Goal: Complete application form

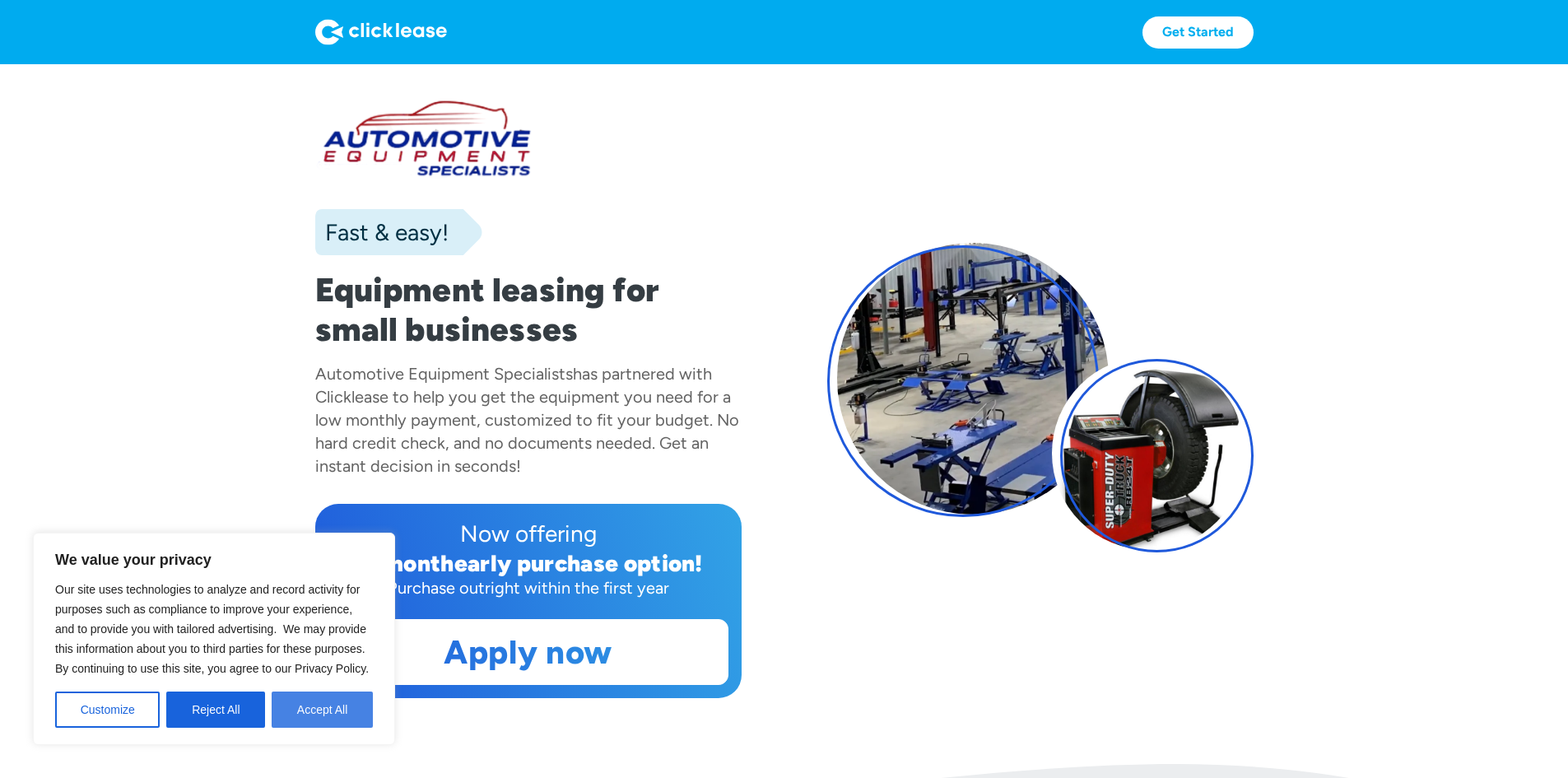
click at [318, 704] on button "Accept All" at bounding box center [323, 710] width 101 height 36
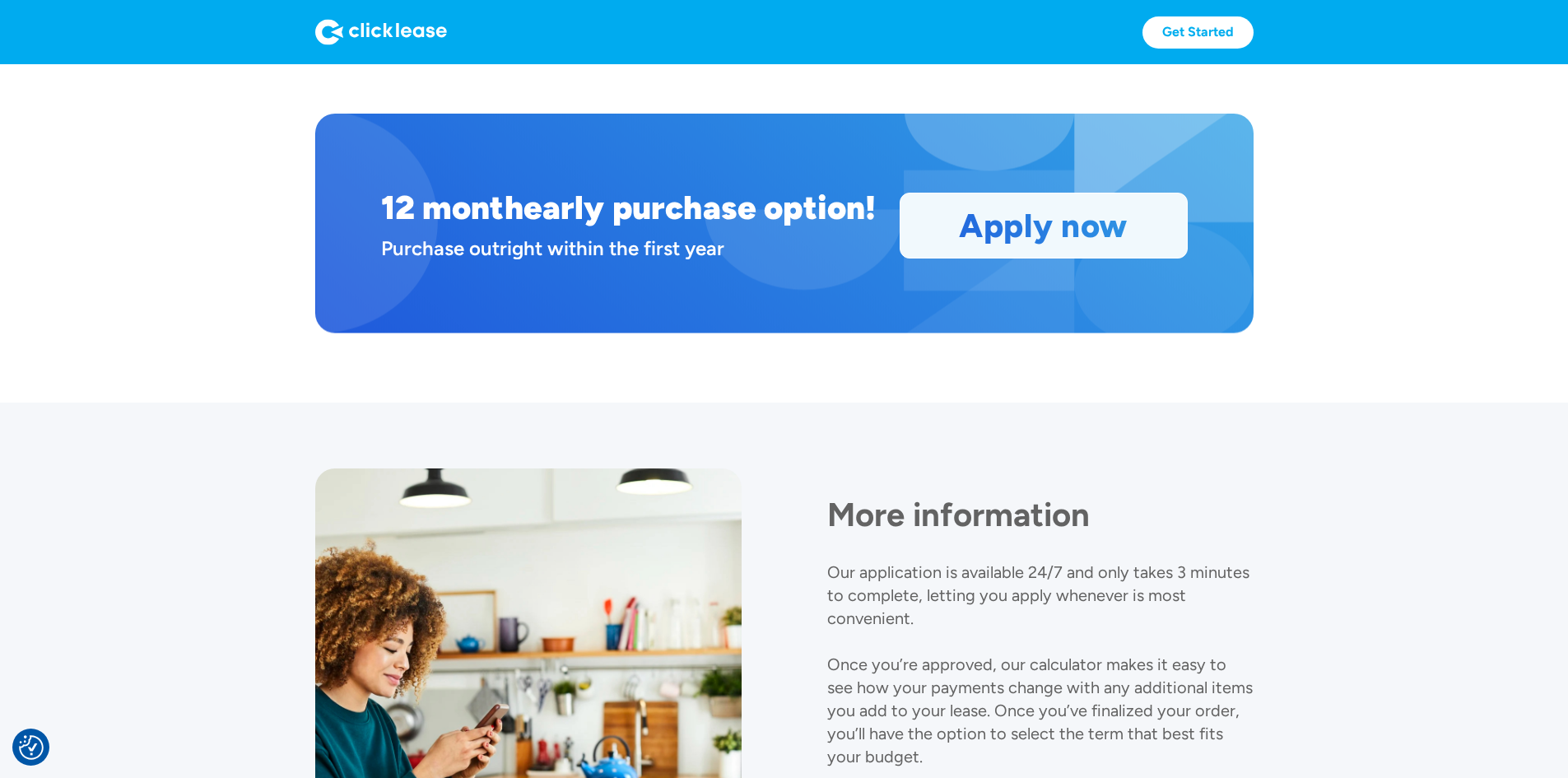
scroll to position [1327, 0]
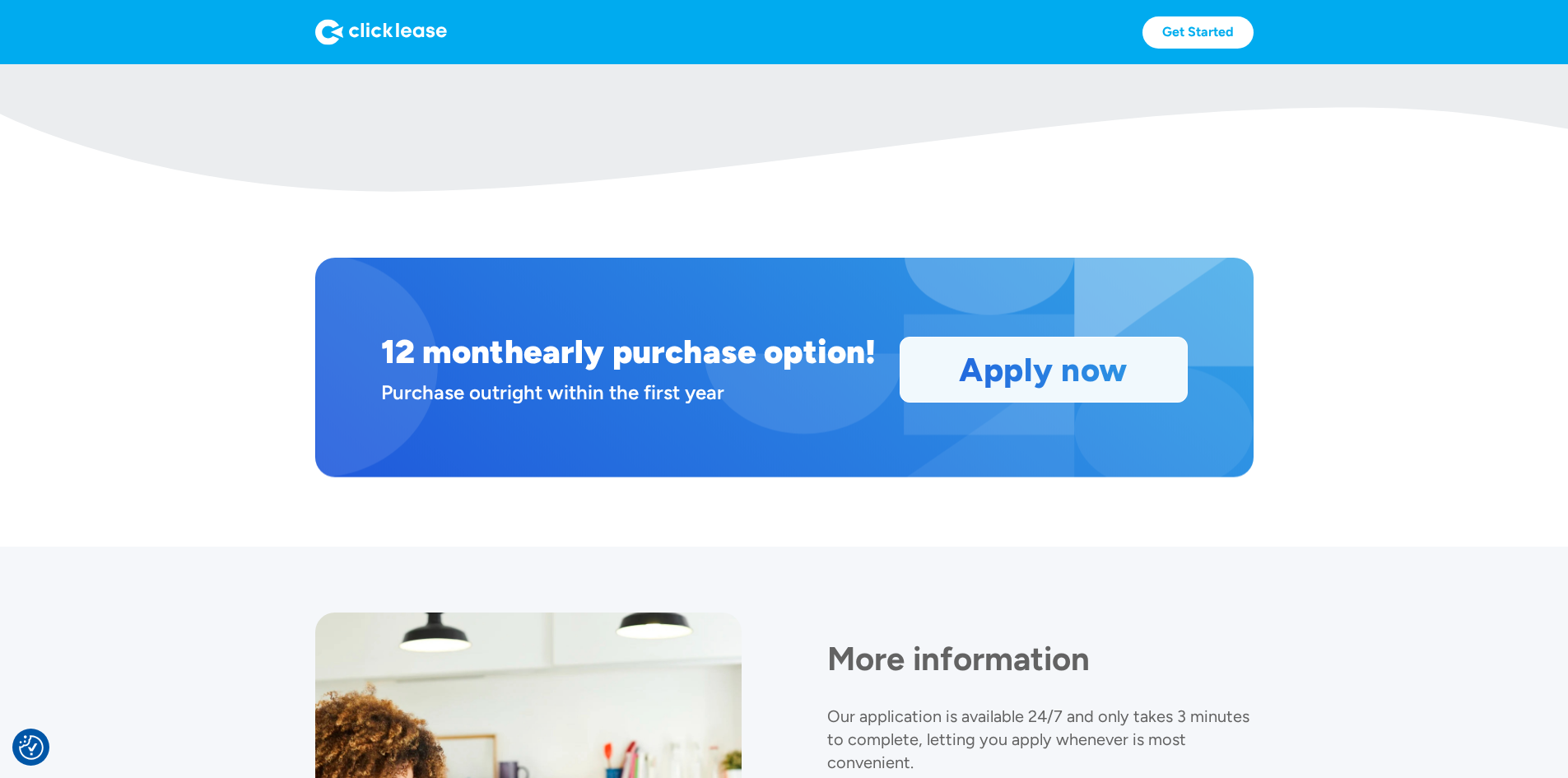
click at [1156, 402] on link "Apply now" at bounding box center [1043, 370] width 286 height 64
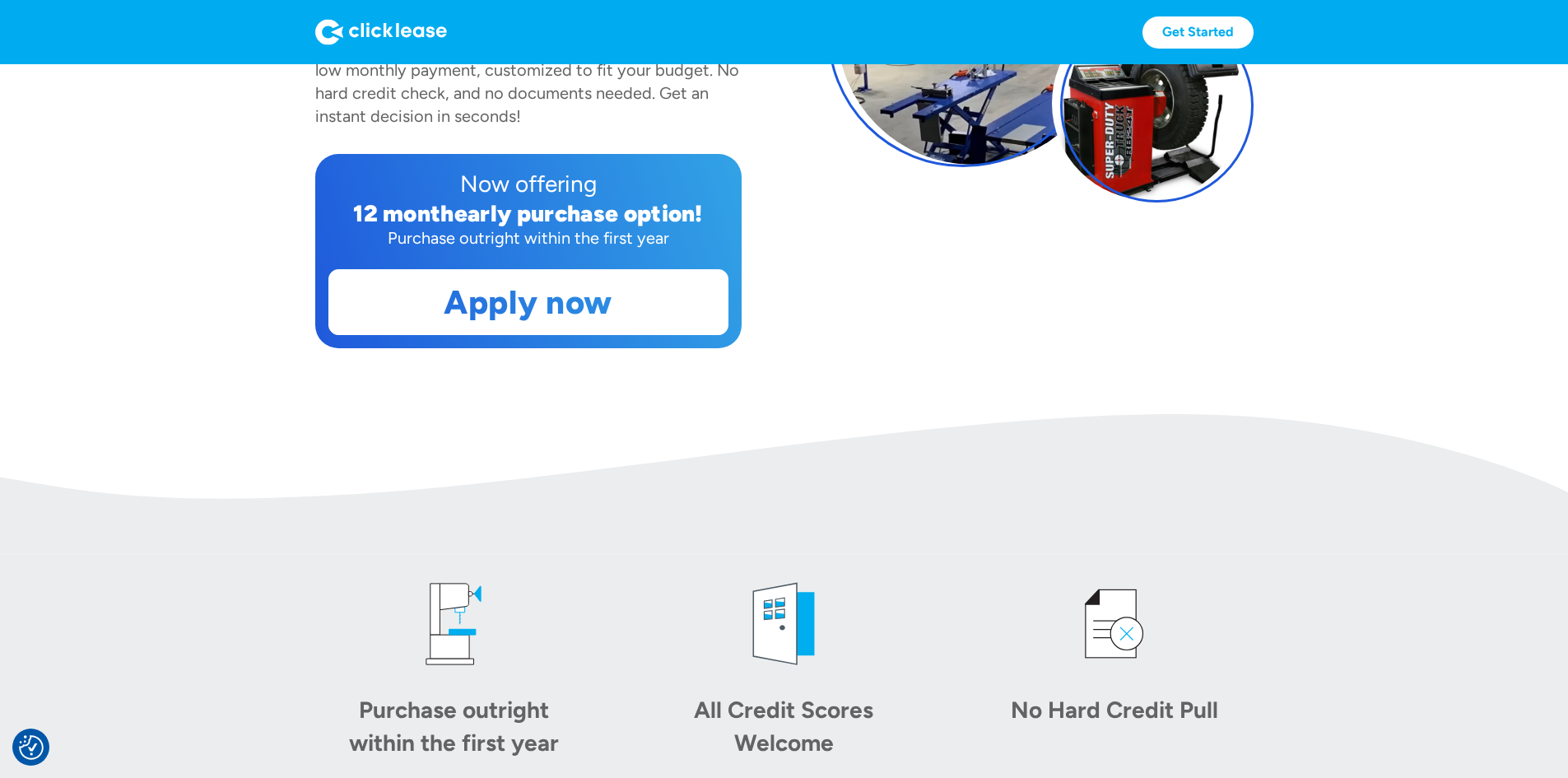
scroll to position [257, 0]
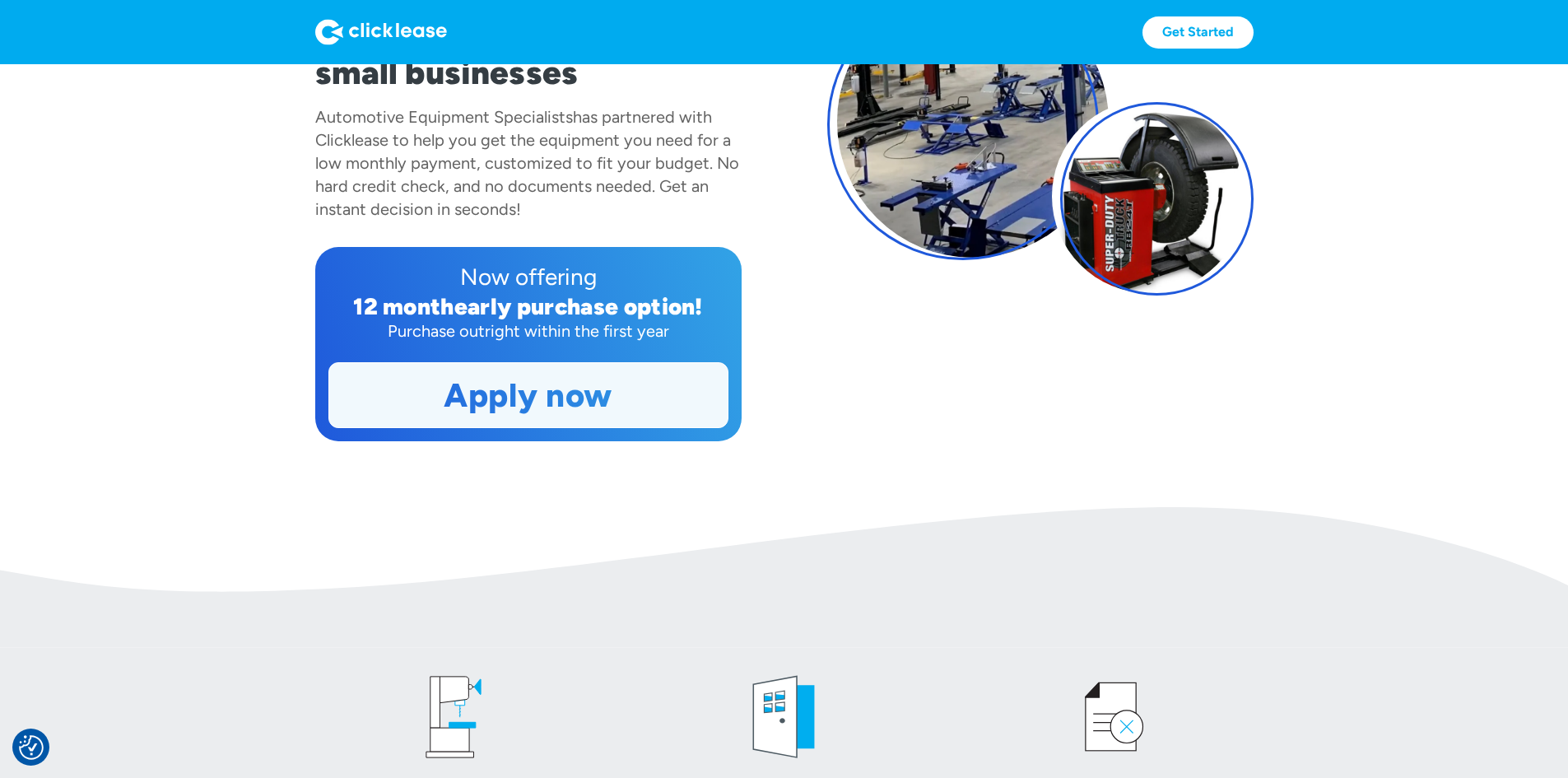
click at [496, 427] on link "Apply now" at bounding box center [529, 395] width 399 height 64
